Goal: Task Accomplishment & Management: Use online tool/utility

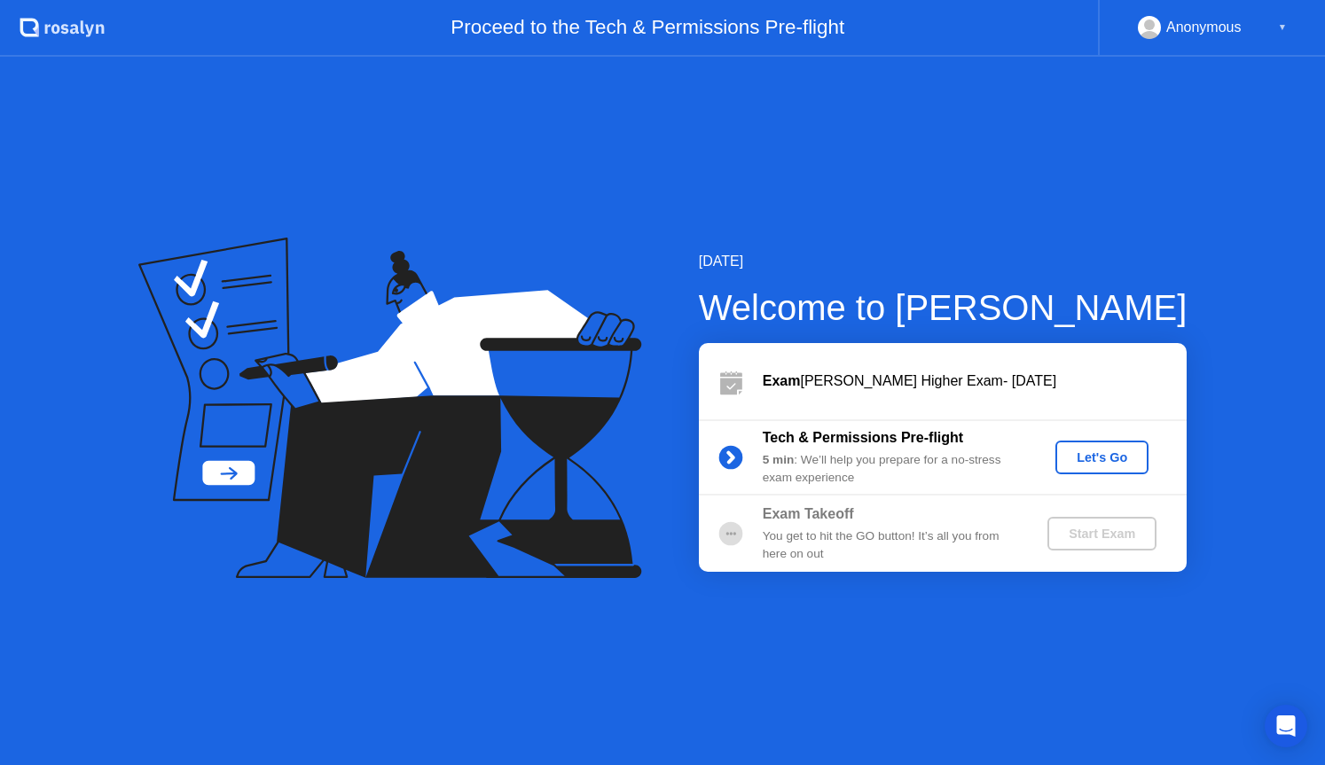
click at [1105, 467] on button "Let's Go" at bounding box center [1101, 458] width 93 height 34
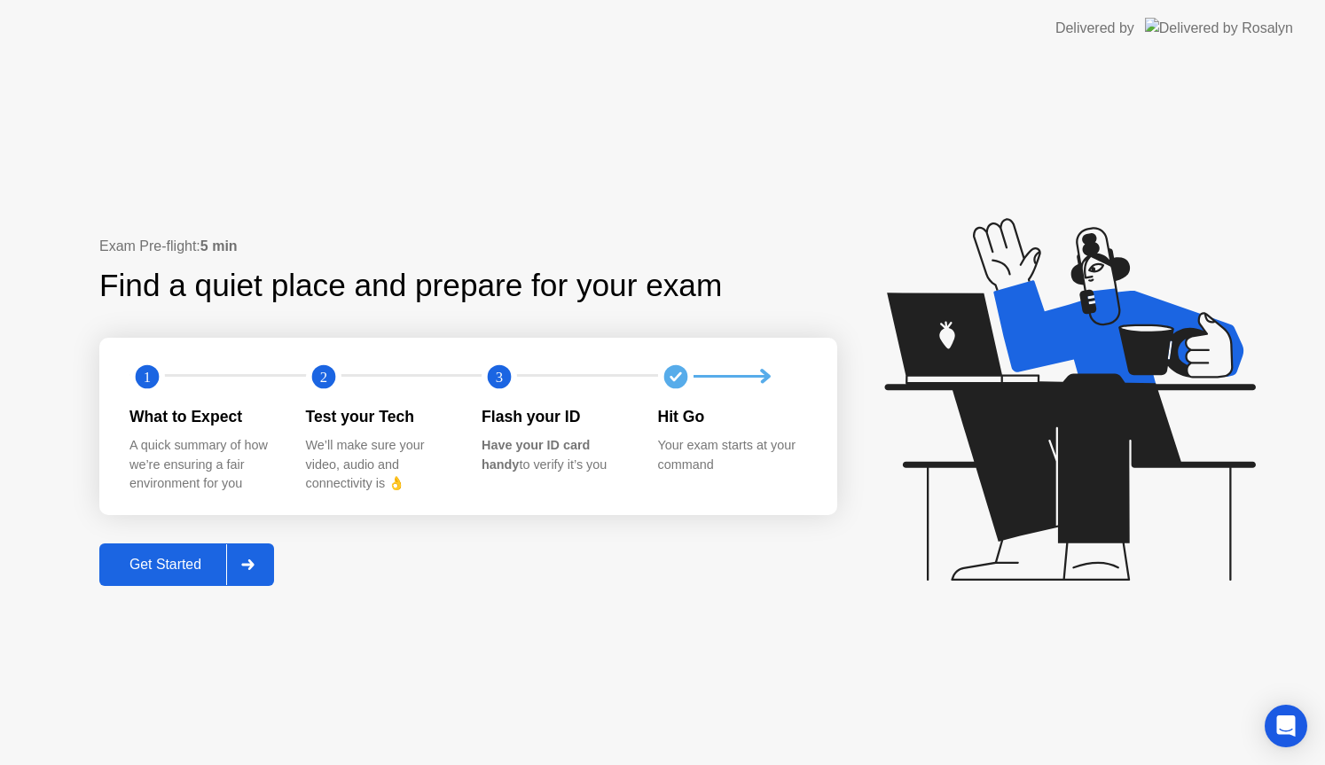
click at [171, 557] on div "Get Started" at bounding box center [165, 565] width 121 height 16
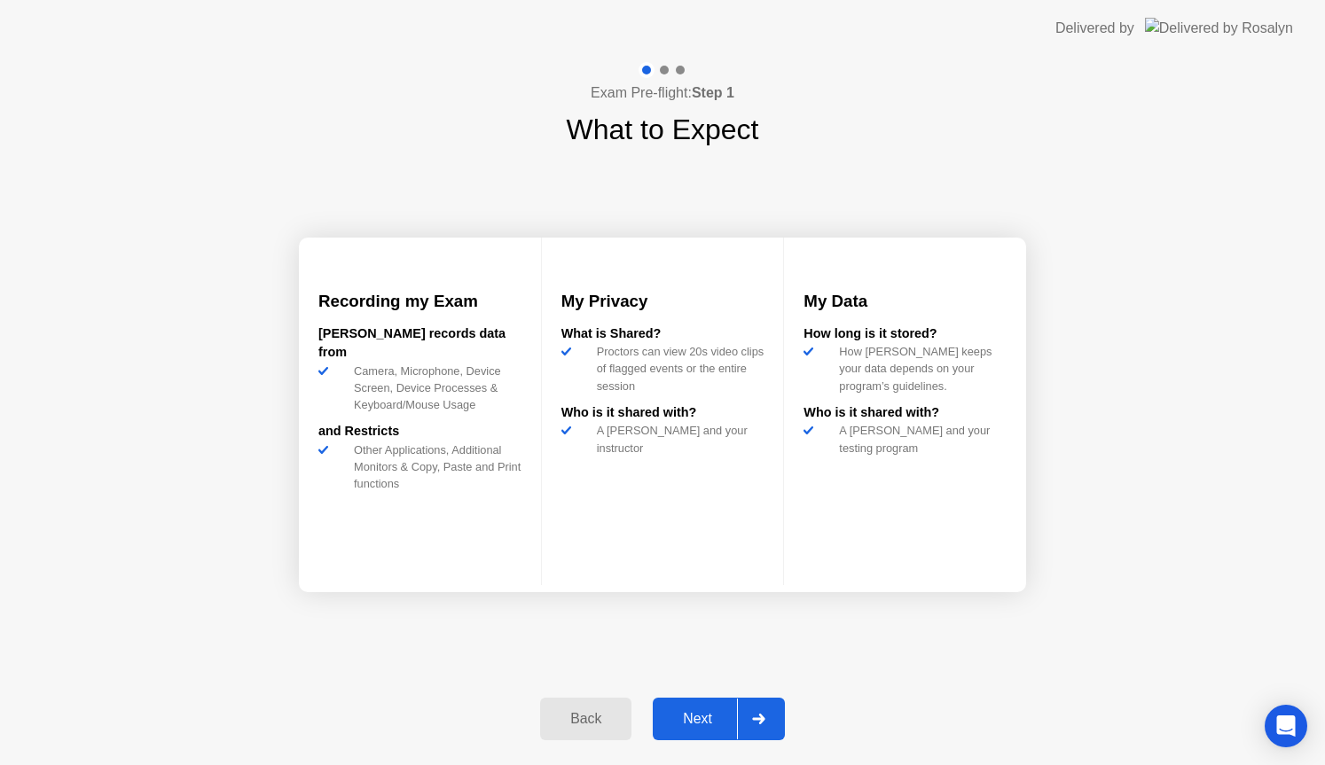
click at [688, 713] on div "Next" at bounding box center [697, 719] width 79 height 16
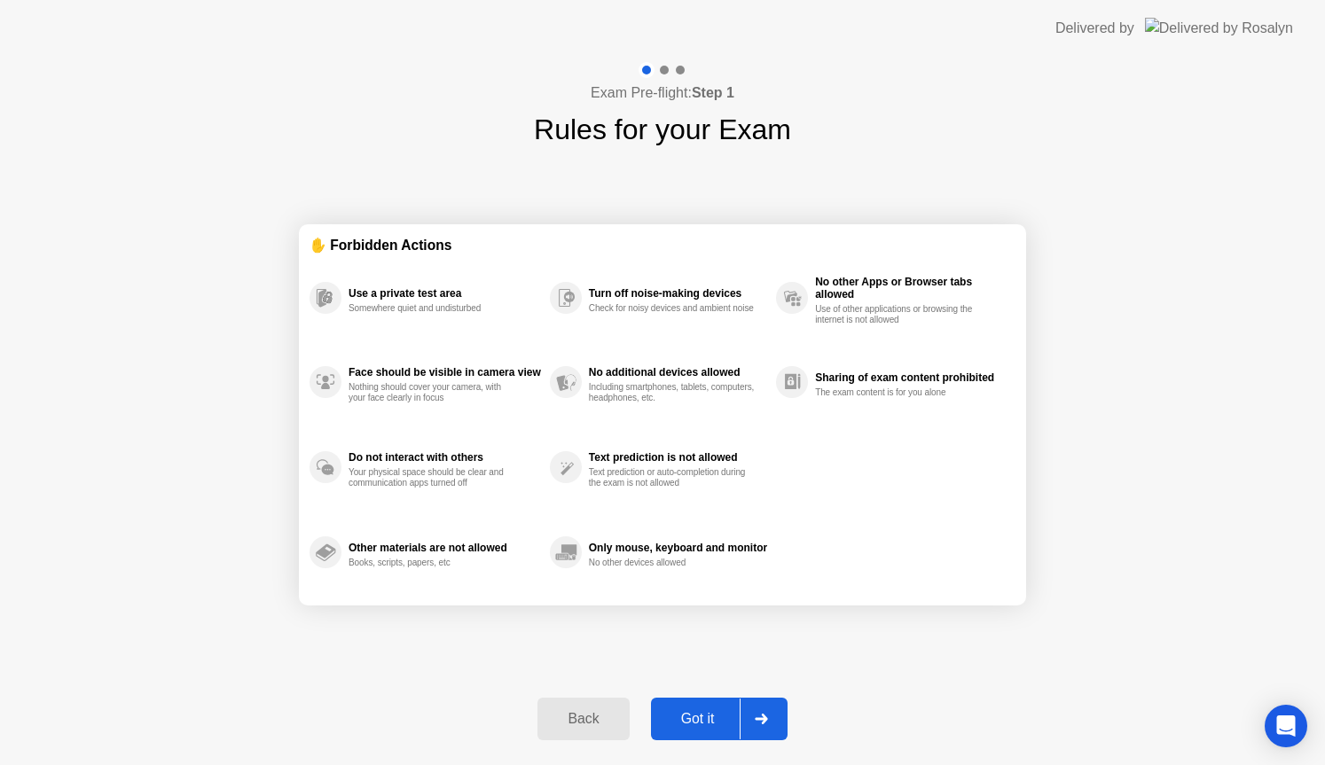
click at [718, 708] on button "Got it" at bounding box center [719, 719] width 137 height 43
select select "**********"
select select "*******"
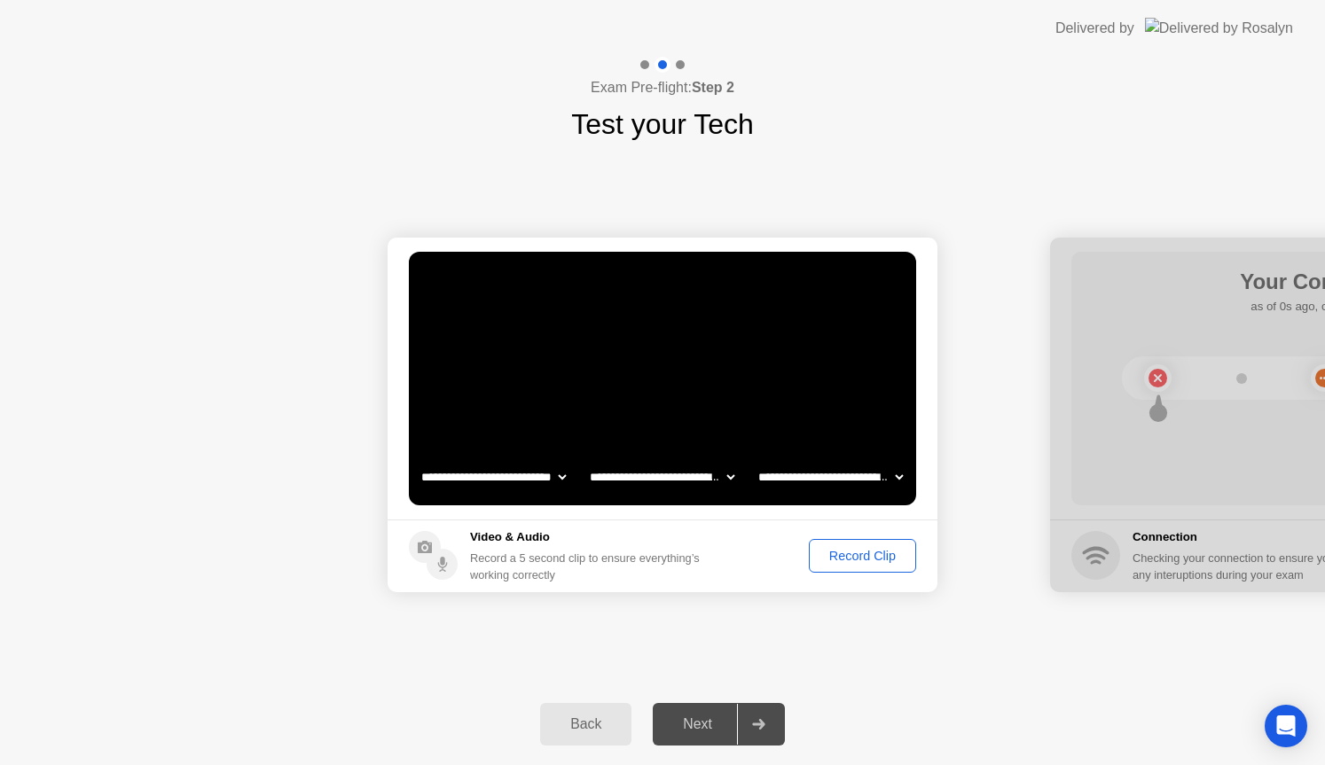
click at [836, 562] on div "Record Clip" at bounding box center [862, 556] width 95 height 14
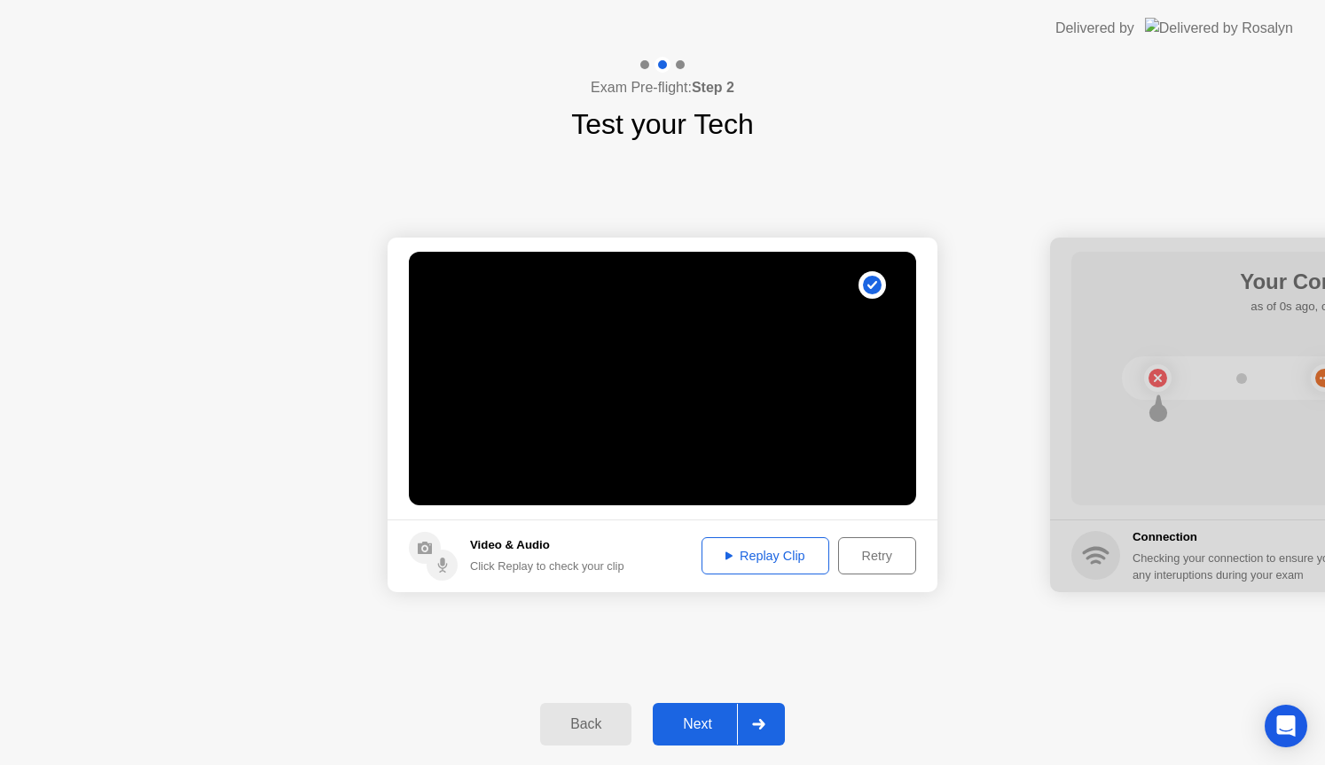
click at [813, 562] on div "Replay Clip" at bounding box center [765, 556] width 115 height 14
click at [692, 727] on div "Next" at bounding box center [697, 724] width 79 height 16
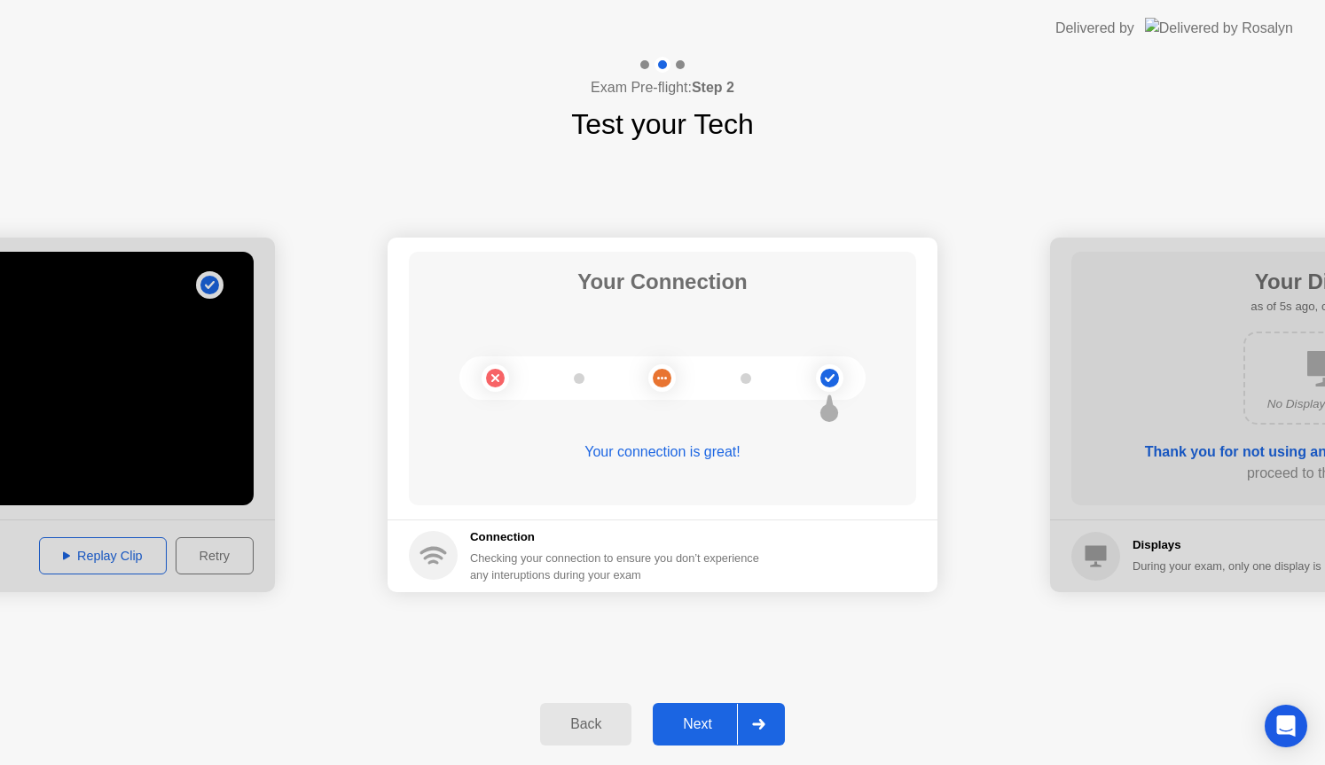
click at [688, 720] on div "Next" at bounding box center [697, 724] width 79 height 16
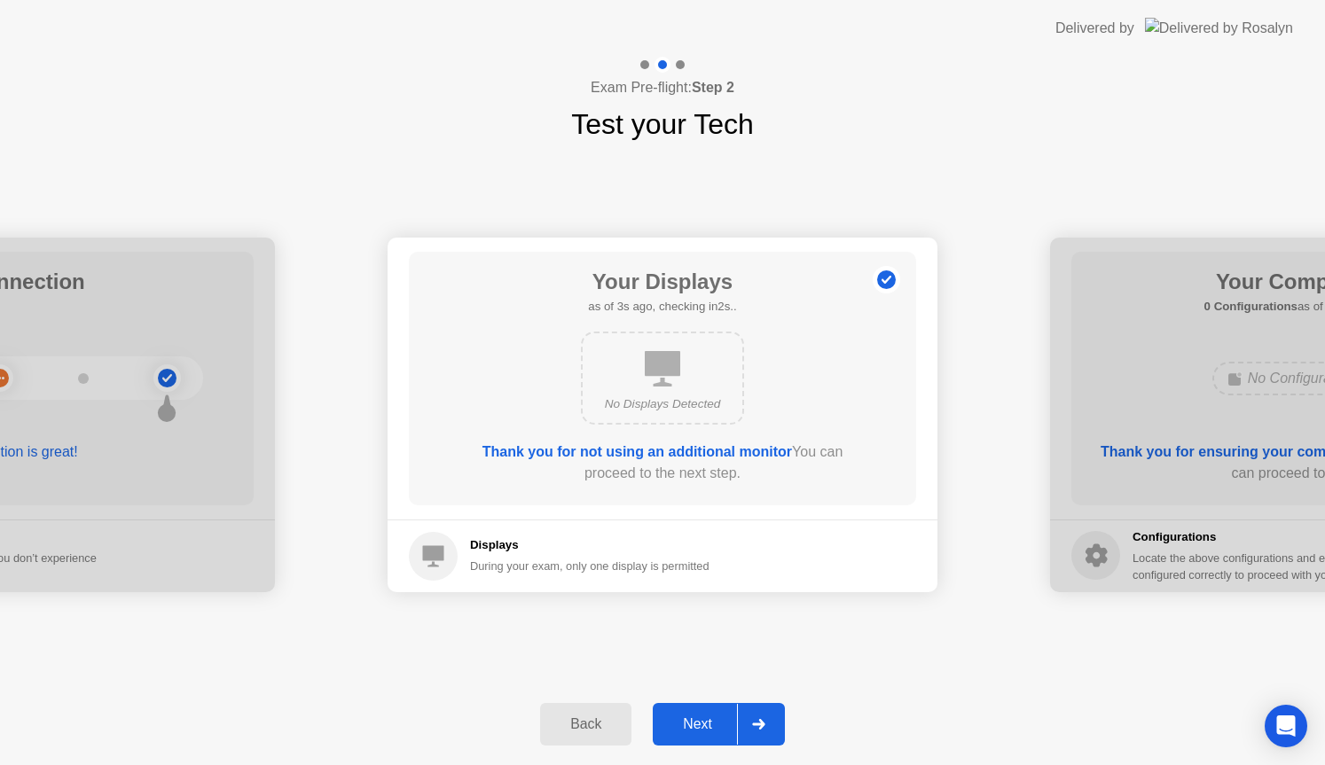
click at [688, 720] on div "Next" at bounding box center [697, 724] width 79 height 16
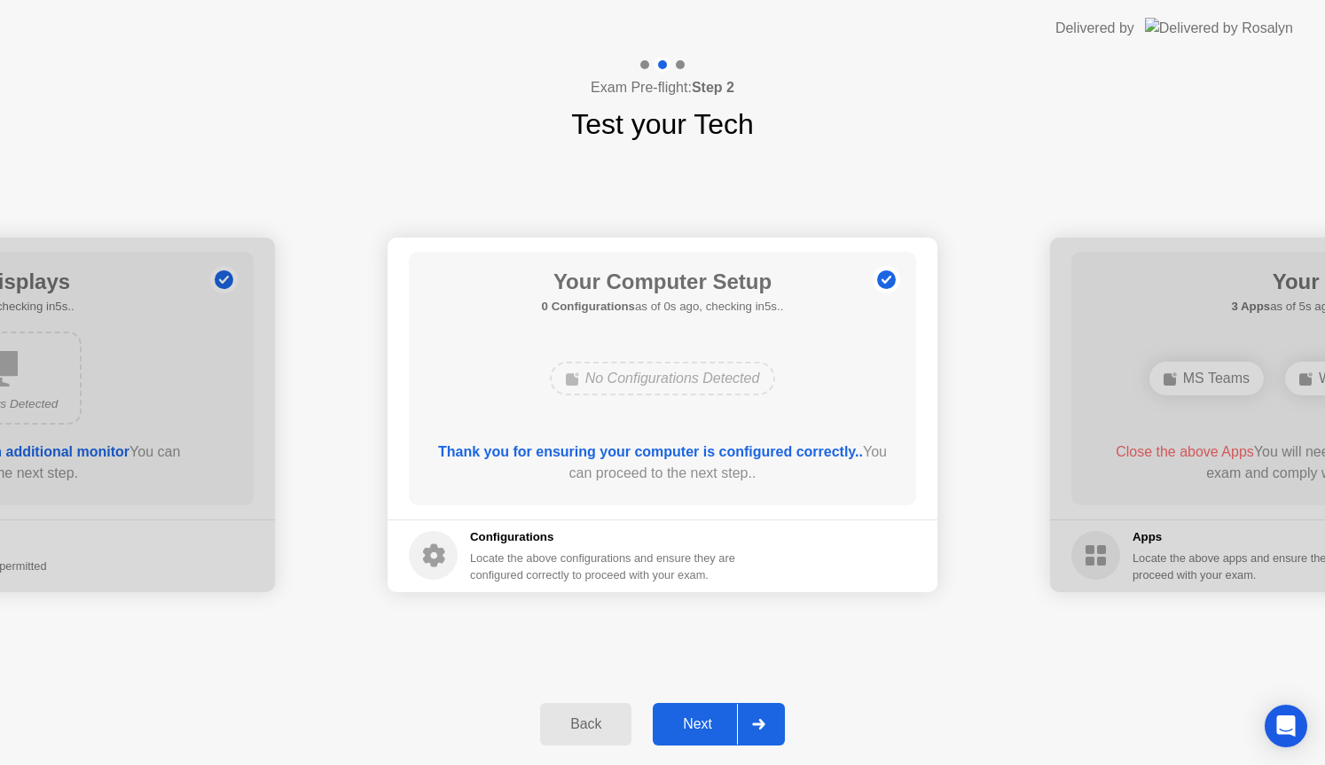
click at [688, 720] on div "Next" at bounding box center [697, 724] width 79 height 16
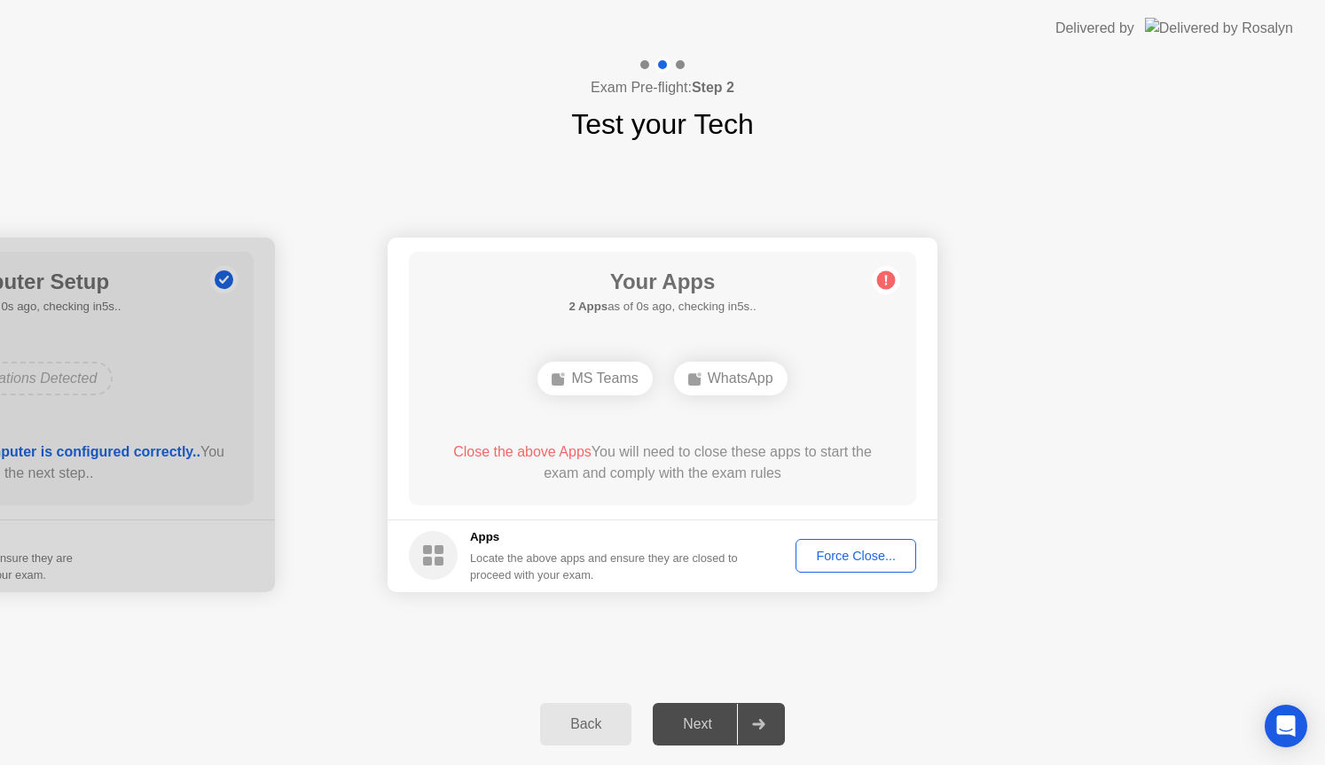
click at [747, 374] on div "WhatsApp" at bounding box center [730, 379] width 113 height 34
click at [856, 563] on div "Force Close..." at bounding box center [855, 556] width 108 height 14
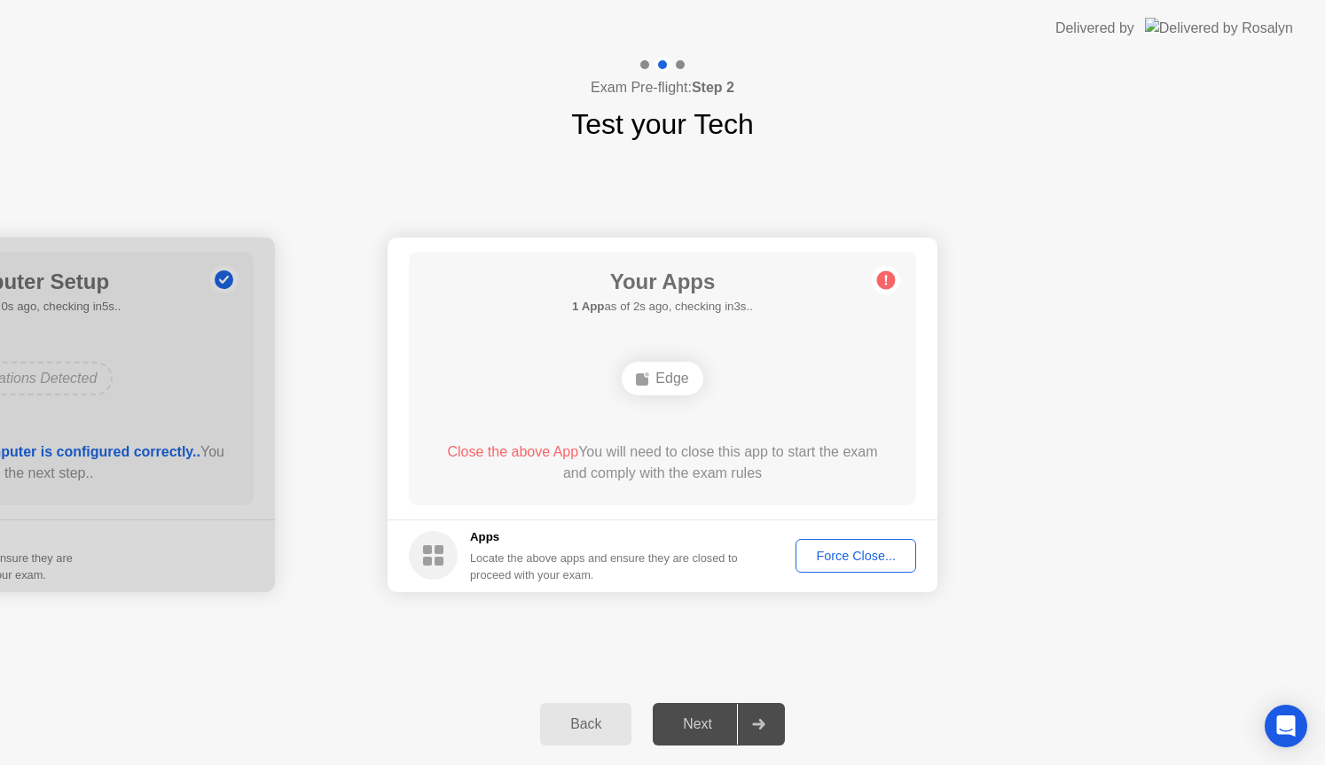
click at [834, 552] on div "Force Close..." at bounding box center [855, 556] width 108 height 14
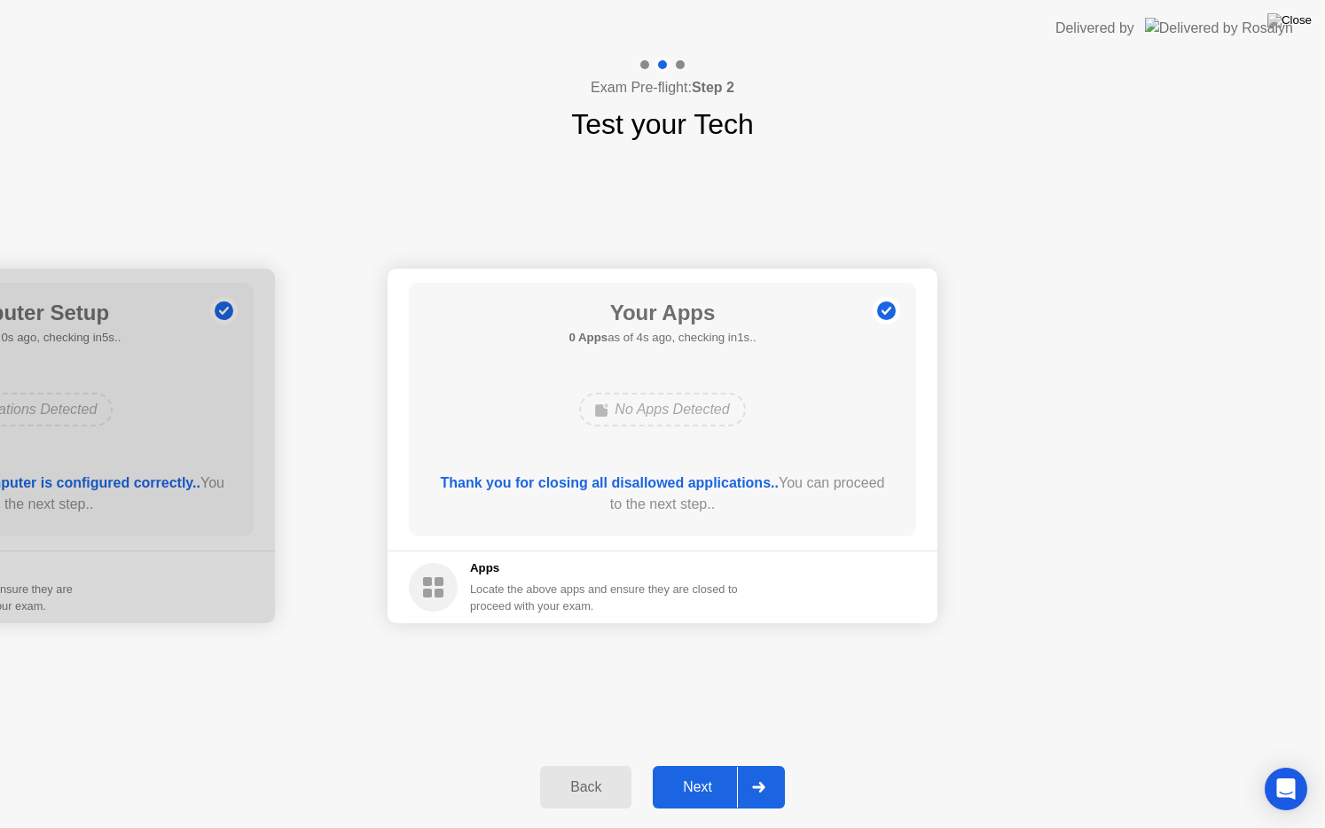
click at [702, 764] on div "Next" at bounding box center [697, 787] width 79 height 16
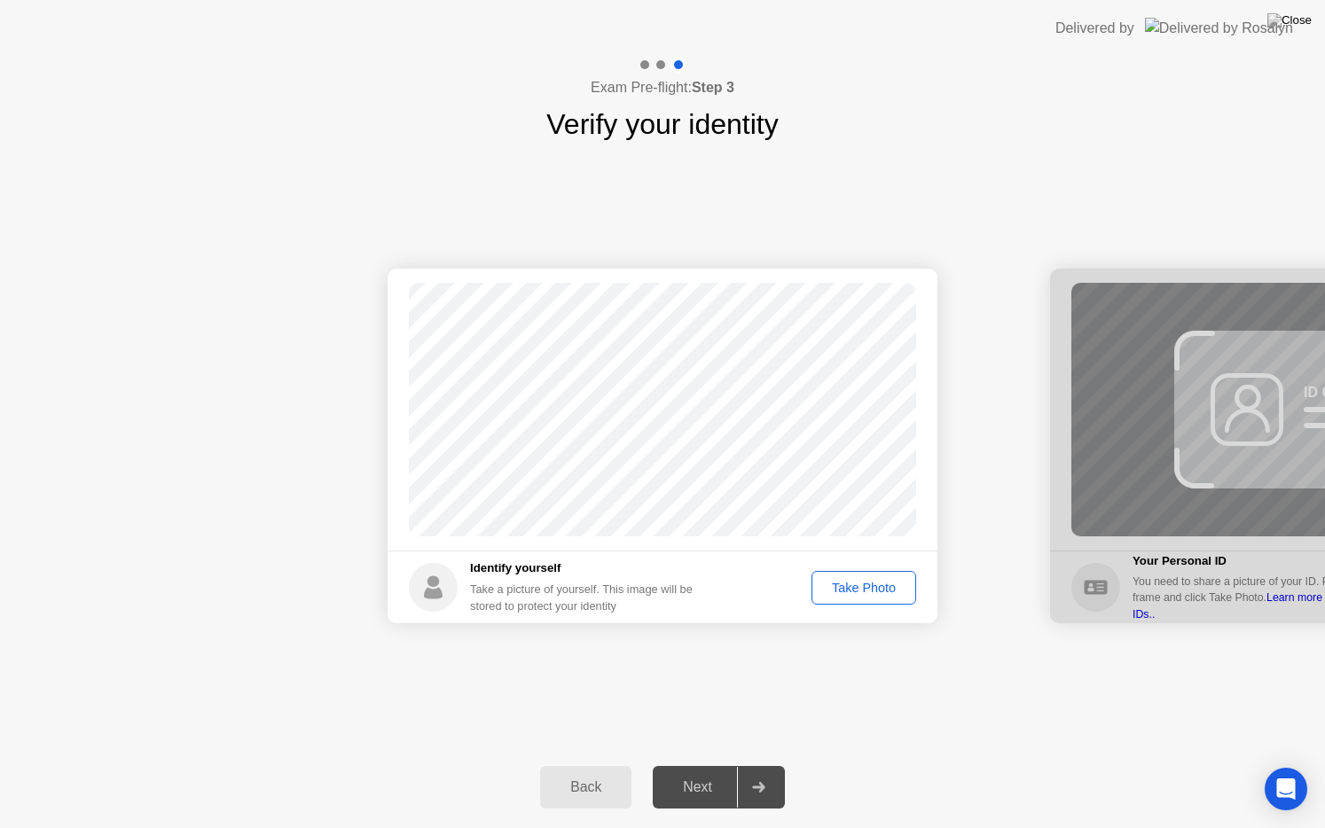
click at [873, 581] on div "Take Photo" at bounding box center [863, 588] width 92 height 14
click at [697, 764] on div "Next" at bounding box center [697, 787] width 79 height 16
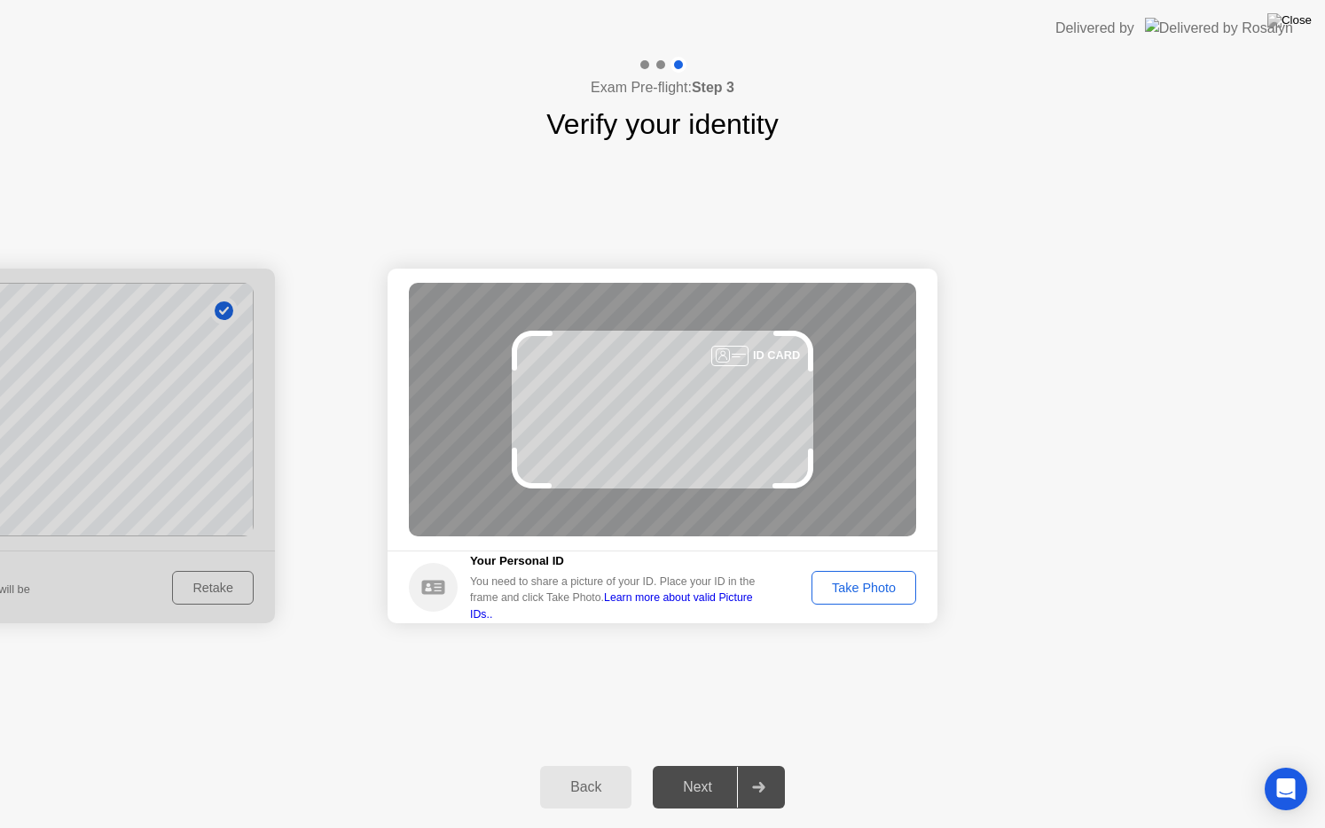
click at [854, 595] on div "Take Photo" at bounding box center [863, 588] width 92 height 14
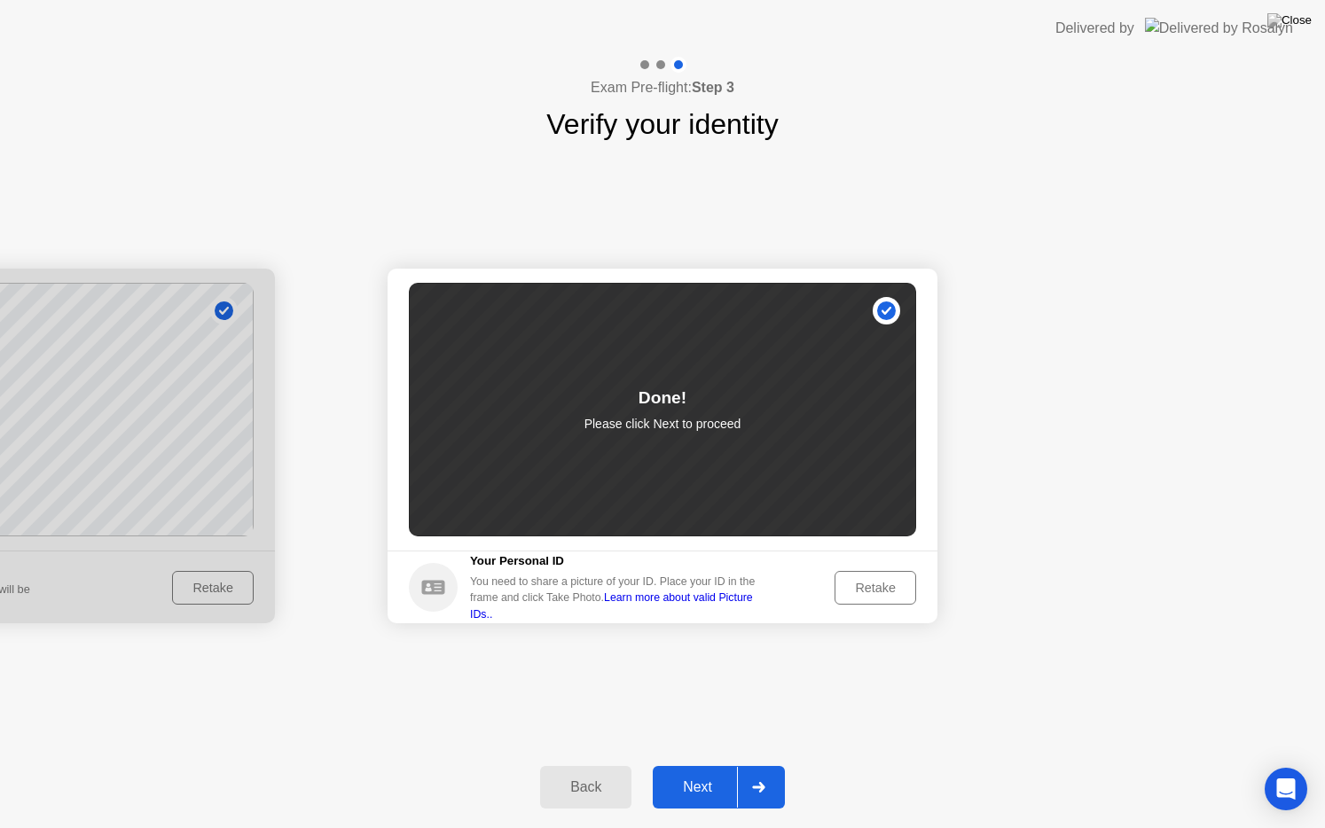
click at [700, 764] on div "Next" at bounding box center [697, 787] width 79 height 16
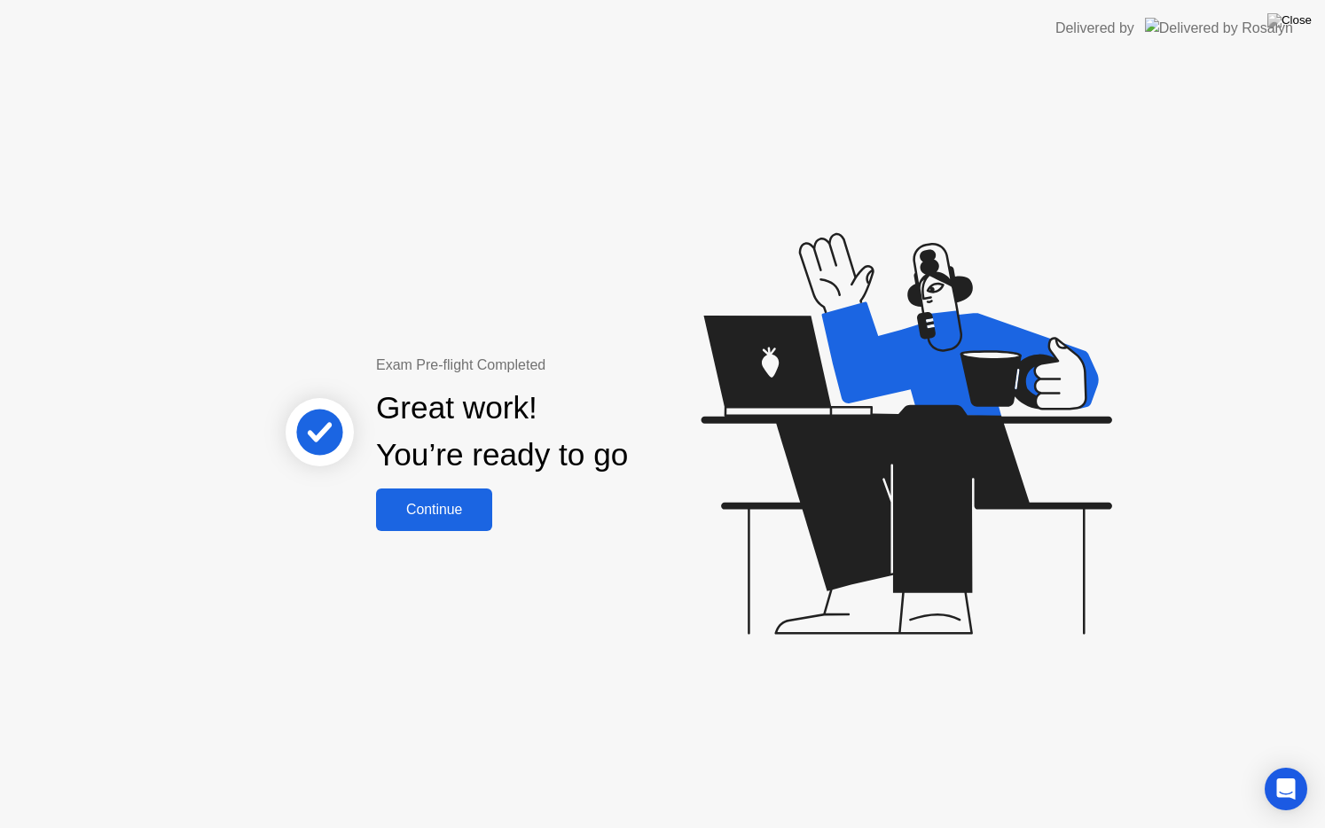
click at [427, 504] on div "Continue" at bounding box center [434, 510] width 106 height 16
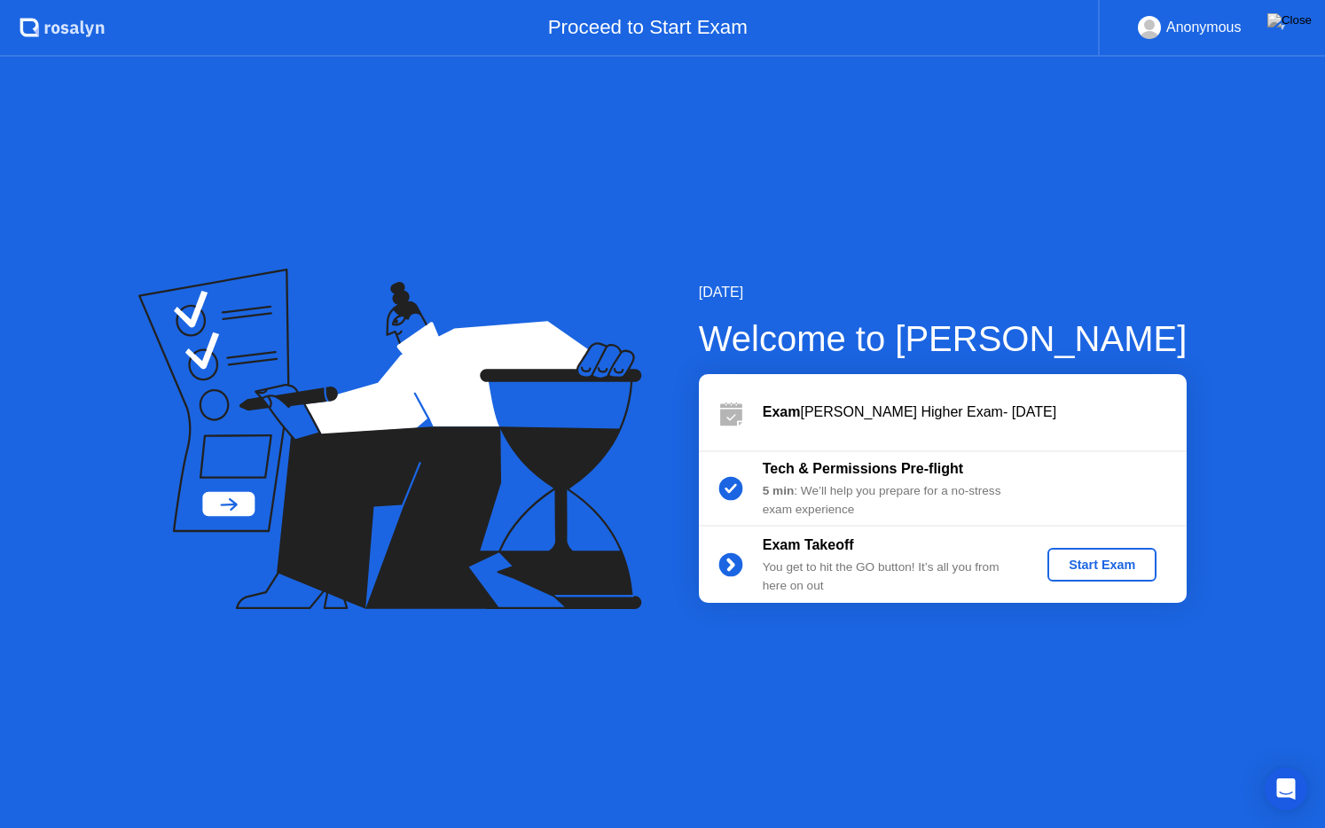
click at [1086, 564] on div "Start Exam" at bounding box center [1101, 565] width 95 height 14
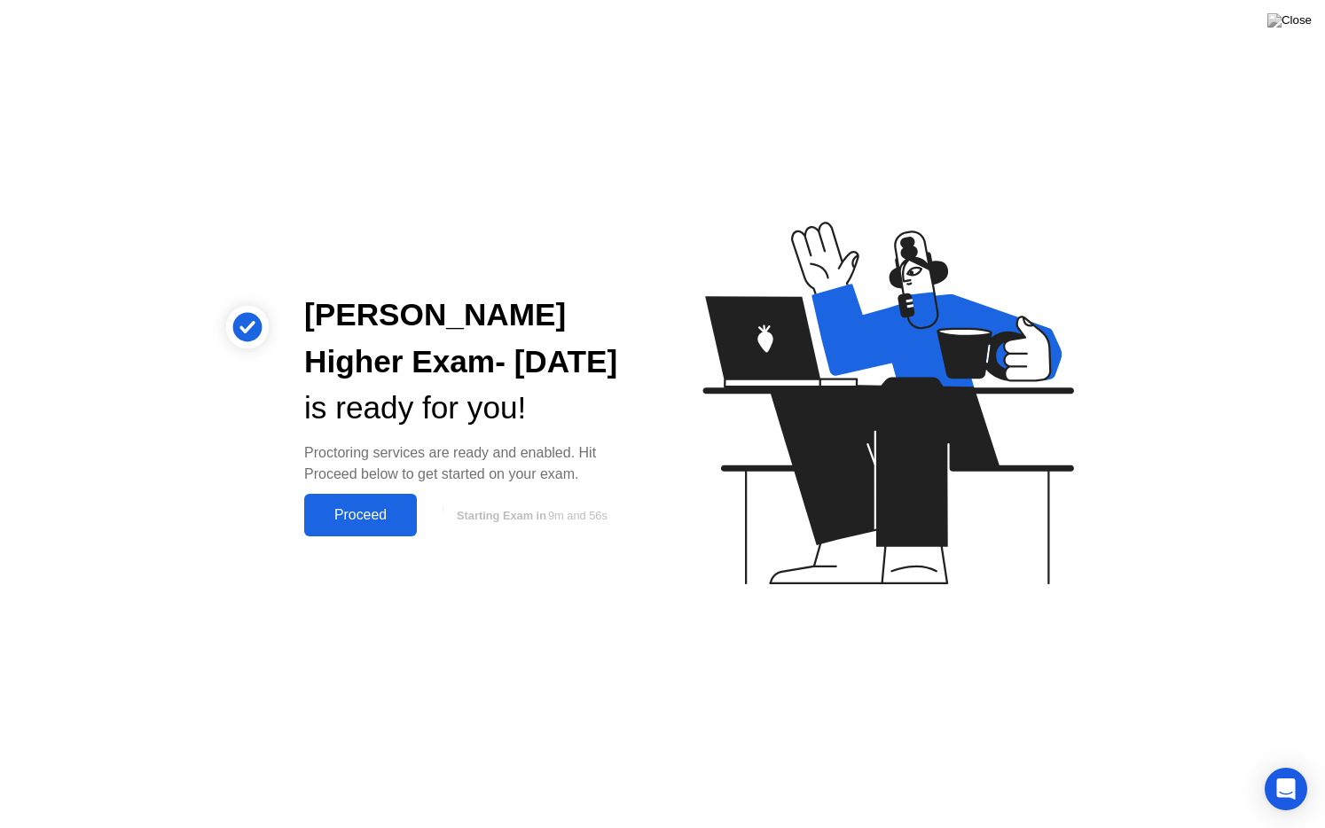
click at [367, 522] on div "Proceed" at bounding box center [360, 515] width 102 height 16
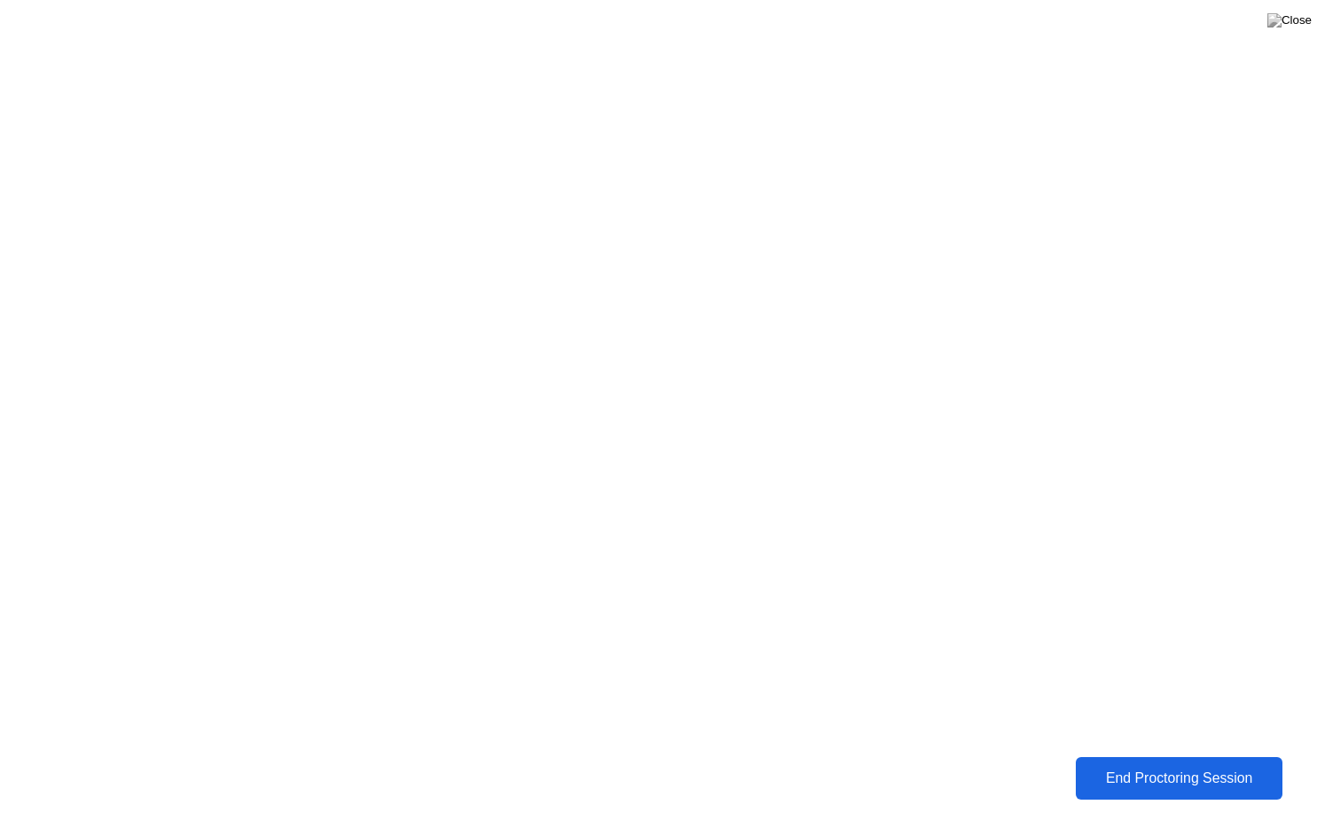
click at [1146, 764] on button "End Proctoring Session" at bounding box center [1178, 778] width 207 height 43
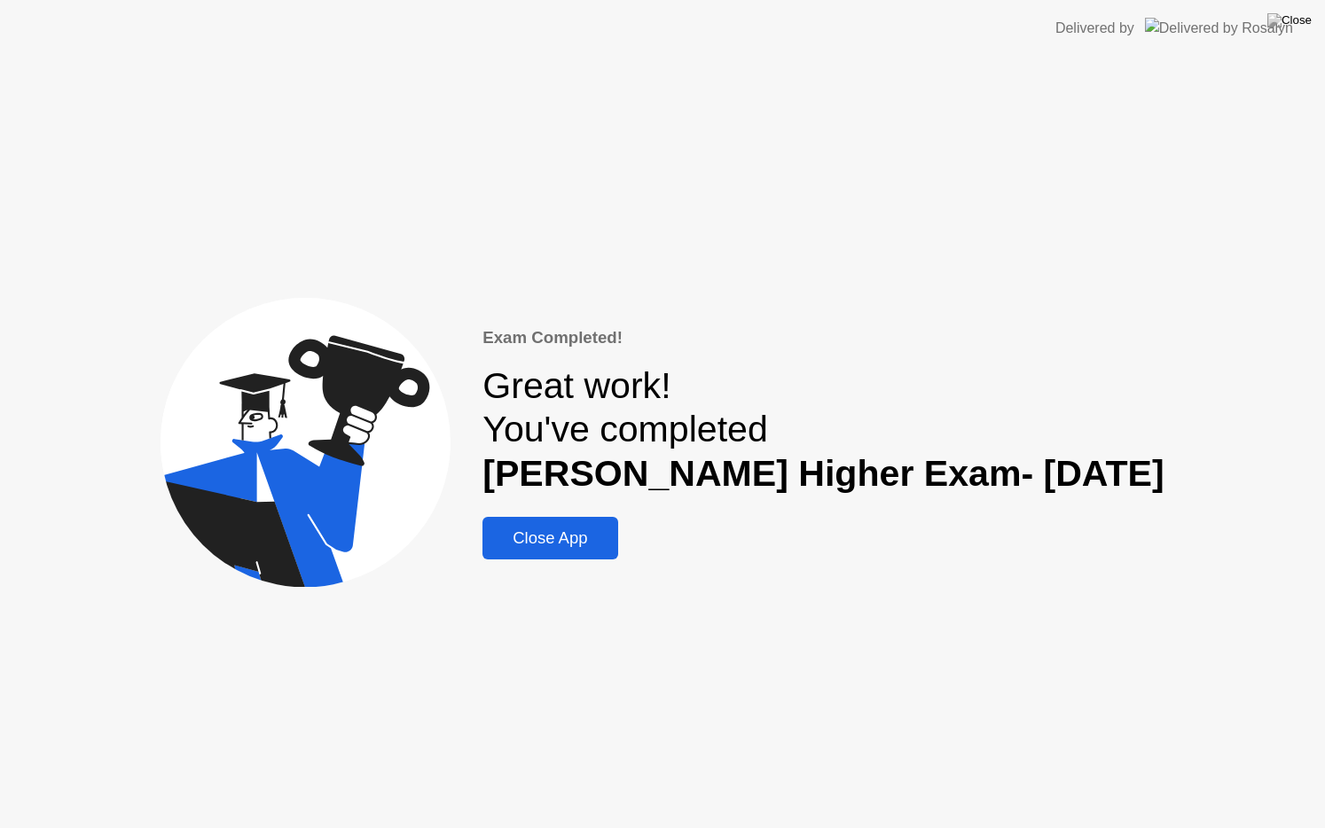
click at [580, 548] on div "Close App" at bounding box center [550, 538] width 124 height 20
